Goal: Task Accomplishment & Management: Manage account settings

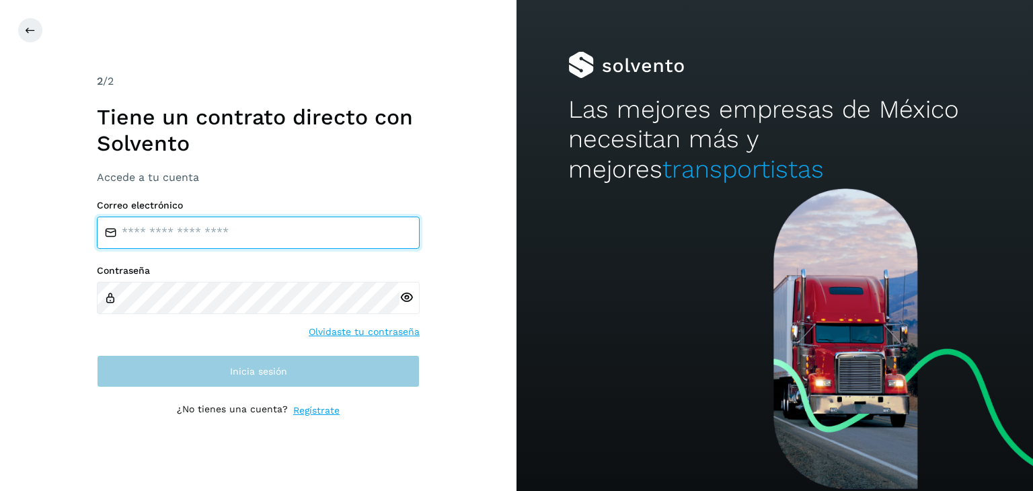
type input "**********"
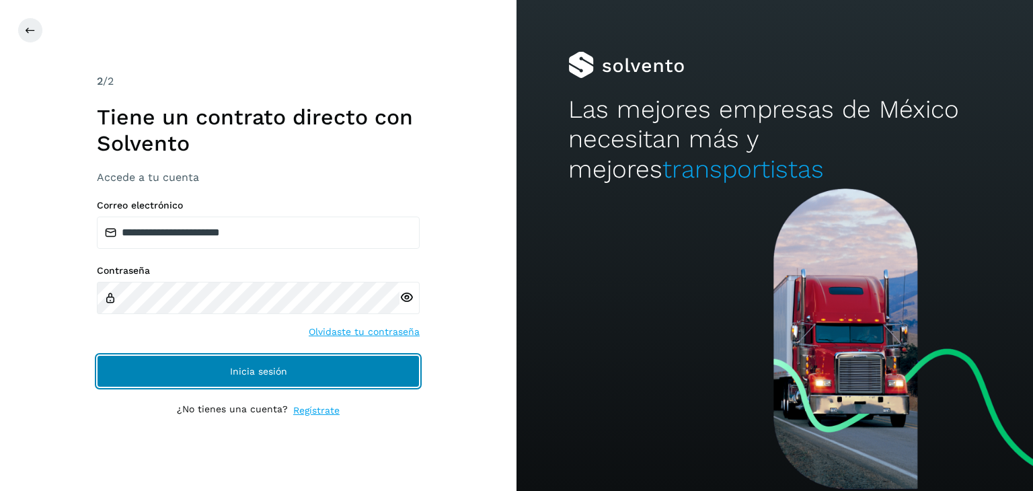
click at [320, 377] on button "Inicia sesión" at bounding box center [258, 371] width 323 height 32
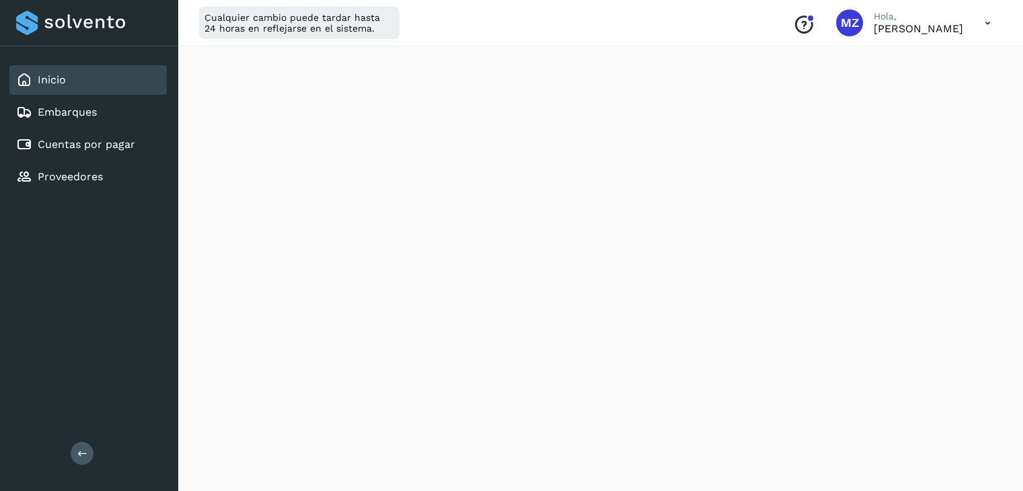
scroll to position [810, 0]
click at [52, 131] on div "Cuentas por pagar" at bounding box center [87, 145] width 157 height 30
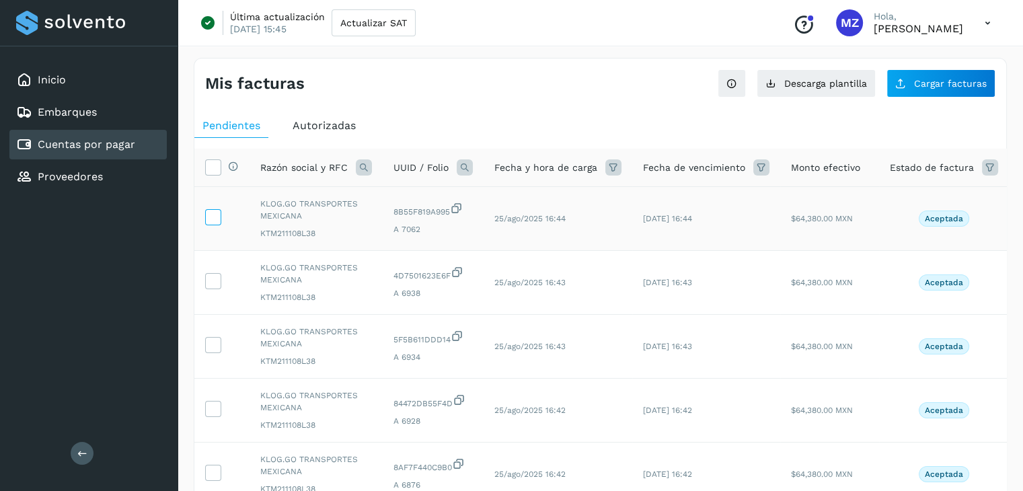
click at [215, 221] on icon at bounding box center [213, 216] width 14 height 14
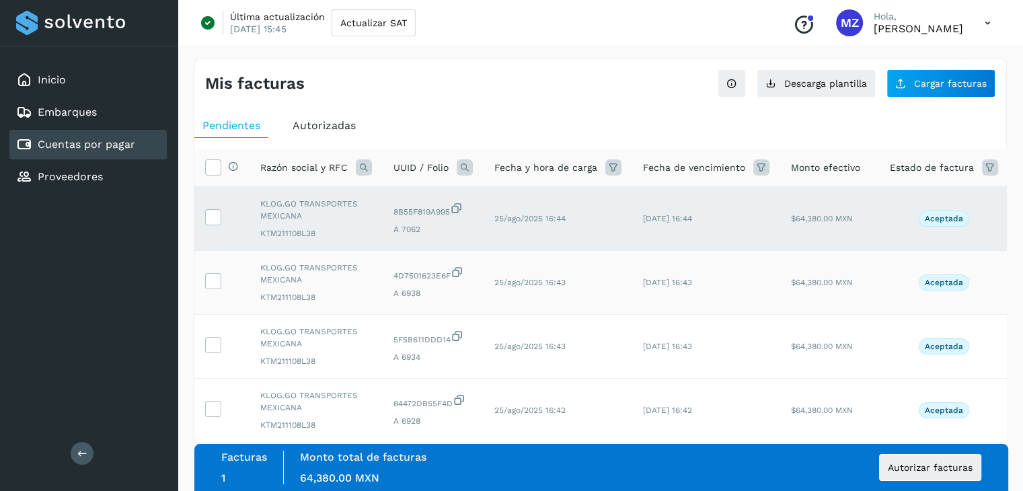
drag, startPoint x: 215, startPoint y: 278, endPoint x: 215, endPoint y: 312, distance: 34.3
click at [215, 280] on icon at bounding box center [213, 280] width 14 height 14
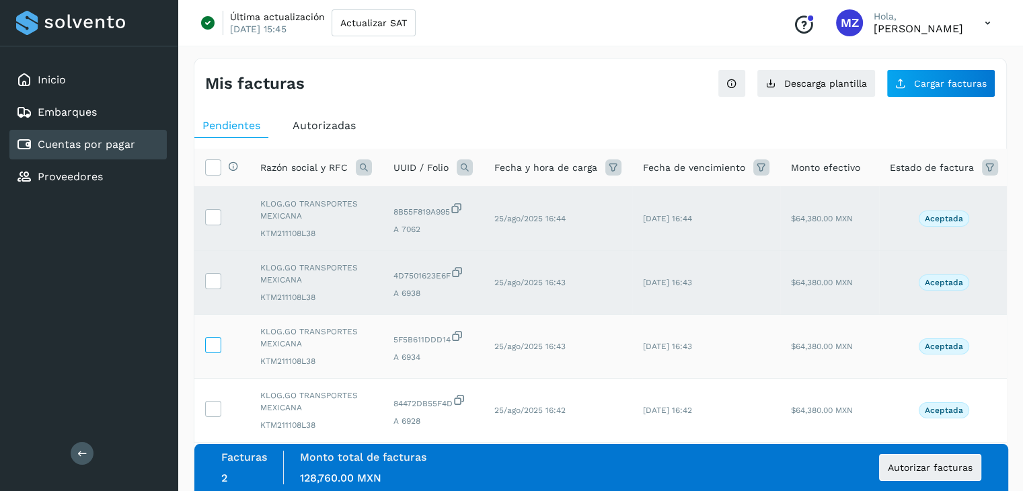
click at [217, 344] on icon at bounding box center [213, 344] width 14 height 14
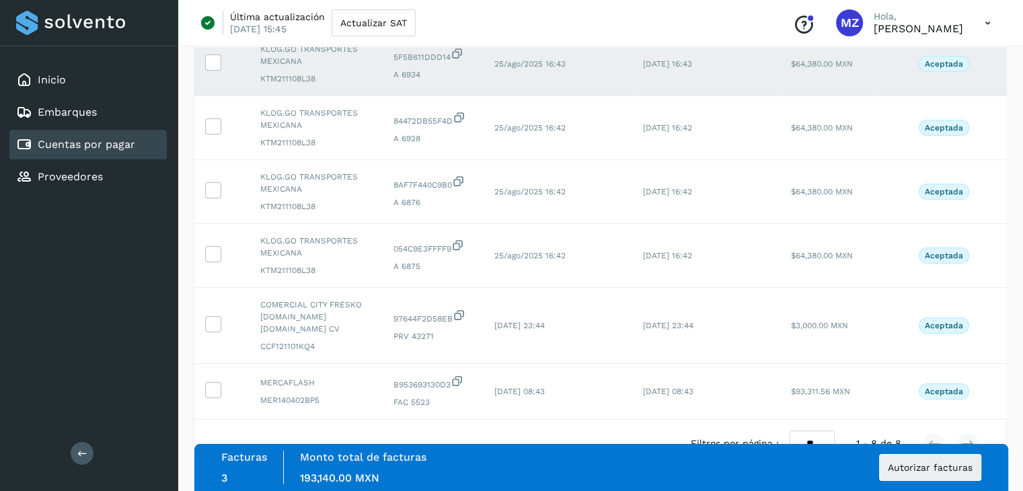
scroll to position [321, 0]
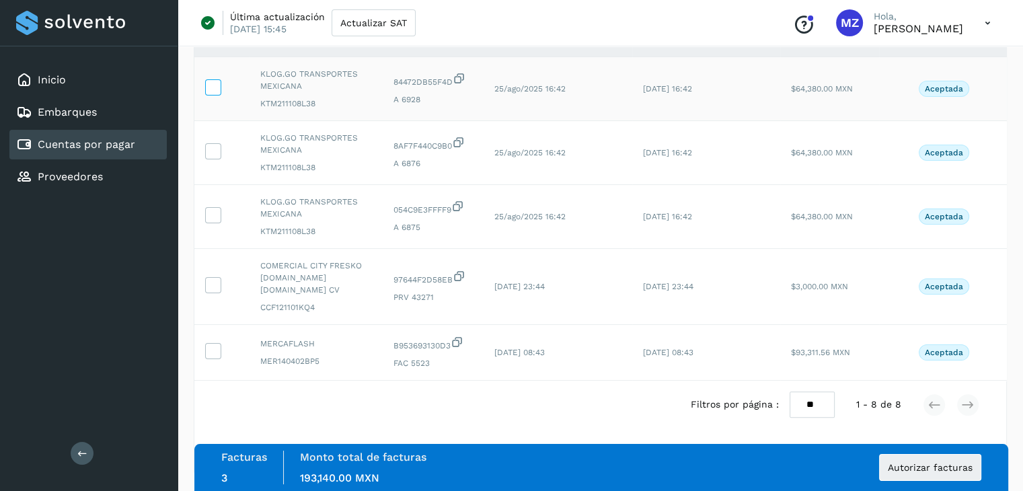
click at [210, 85] on icon at bounding box center [213, 86] width 14 height 14
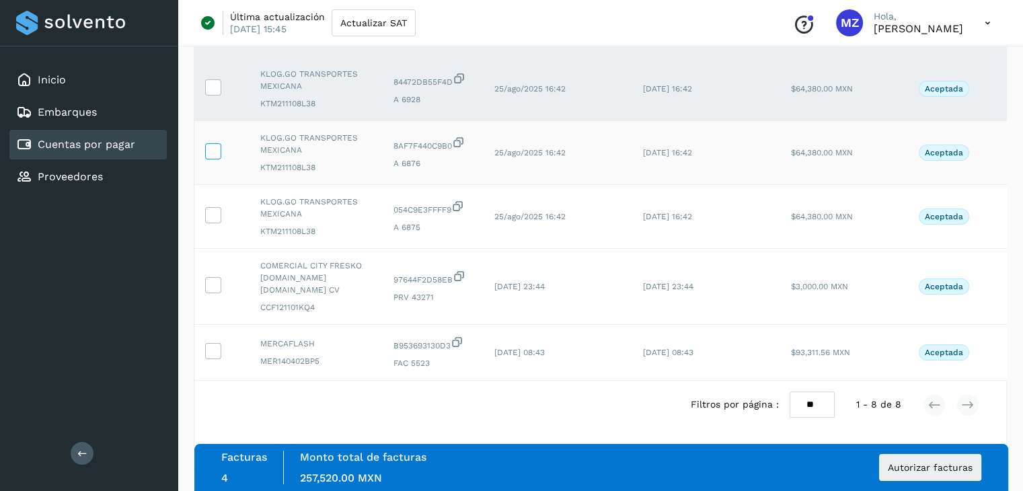
click at [212, 151] on icon at bounding box center [213, 150] width 14 height 14
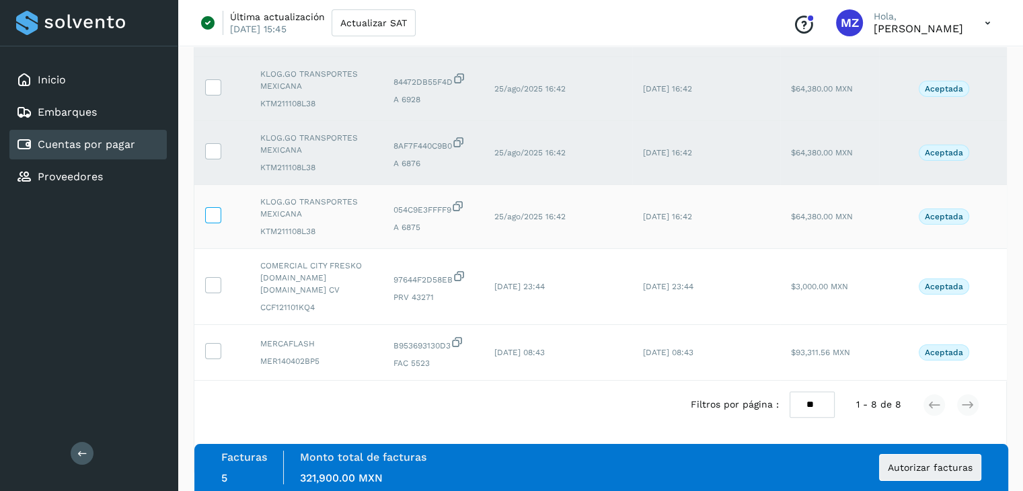
click at [213, 218] on icon at bounding box center [213, 214] width 14 height 14
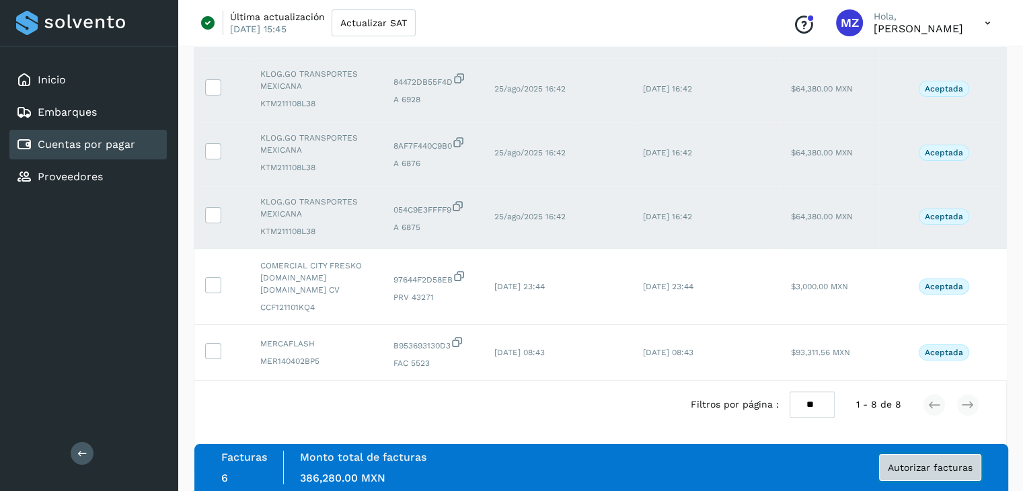
click at [920, 468] on span "Autorizar facturas" at bounding box center [930, 467] width 85 height 9
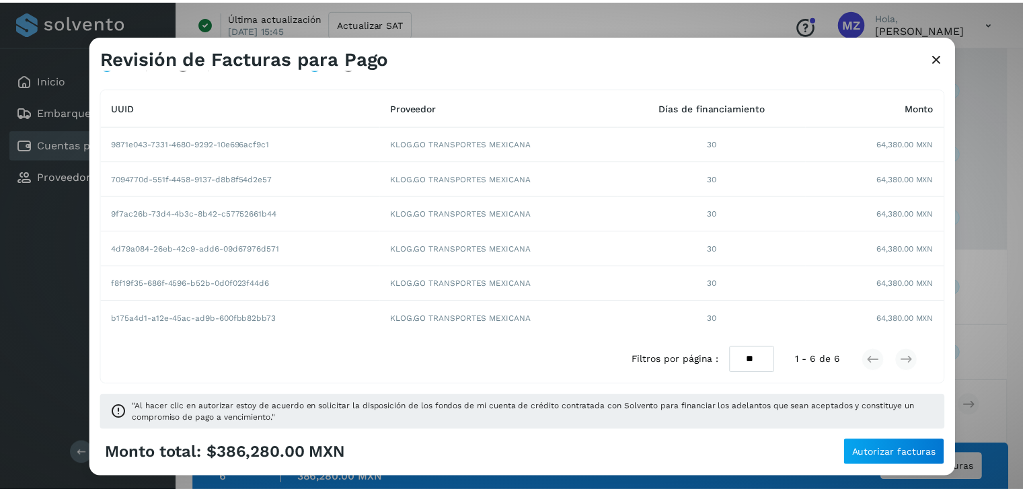
scroll to position [100, 0]
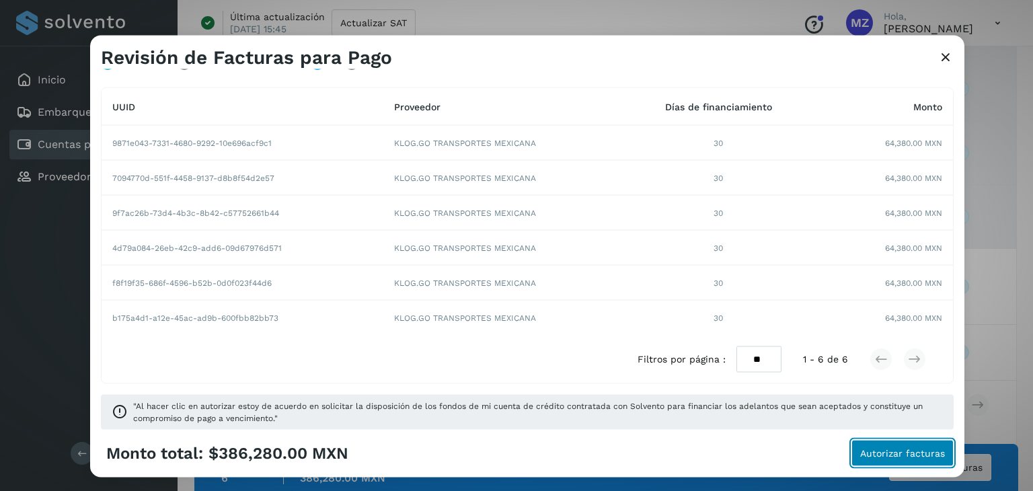
click at [884, 456] on span "Autorizar facturas" at bounding box center [902, 453] width 85 height 9
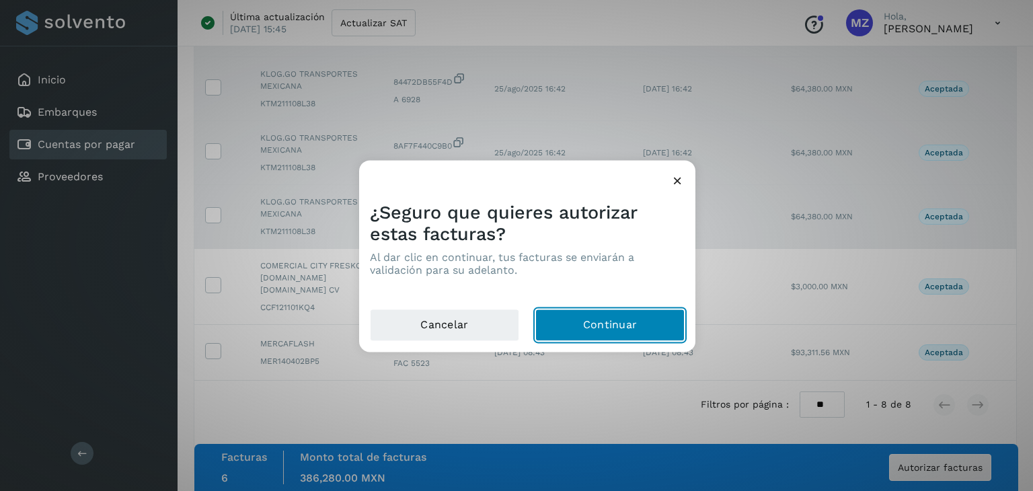
click at [602, 325] on button "Continuar" at bounding box center [609, 325] width 149 height 32
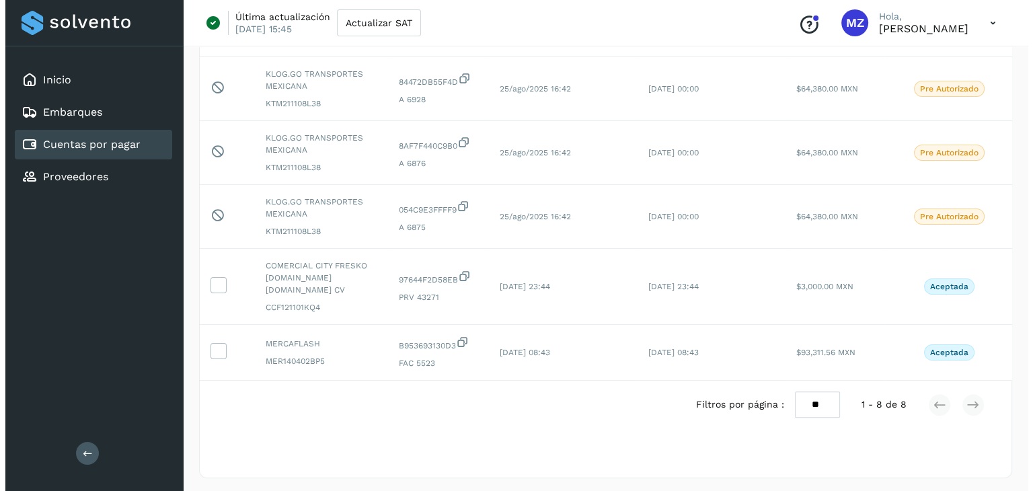
scroll to position [0, 0]
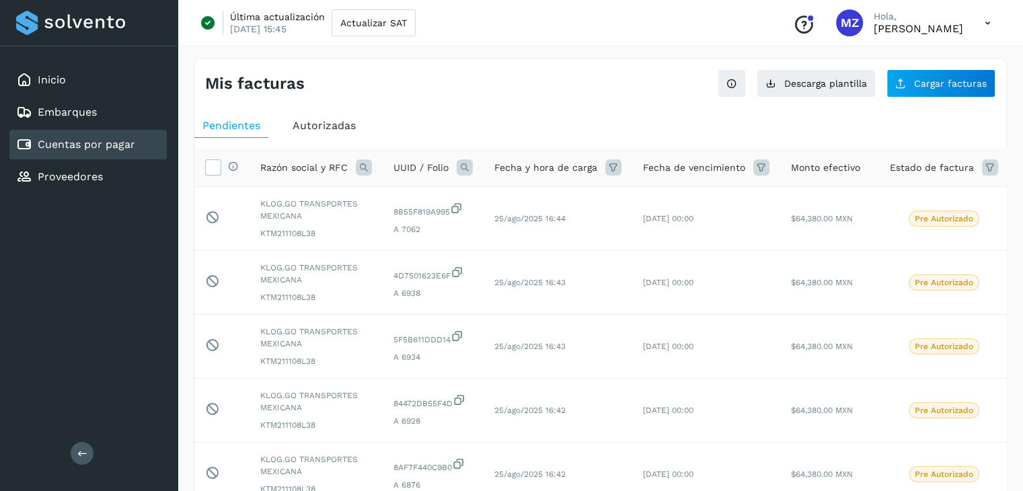
click at [982, 22] on icon at bounding box center [988, 23] width 28 height 28
click at [921, 83] on div "Cerrar sesión" at bounding box center [921, 87] width 160 height 26
